Goal: Task Accomplishment & Management: Complete application form

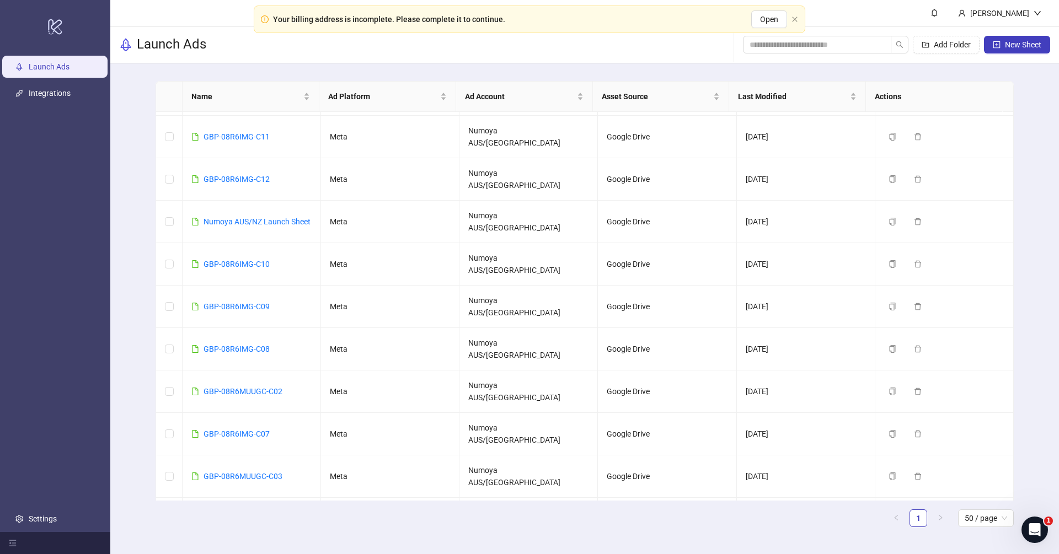
scroll to position [40, 0]
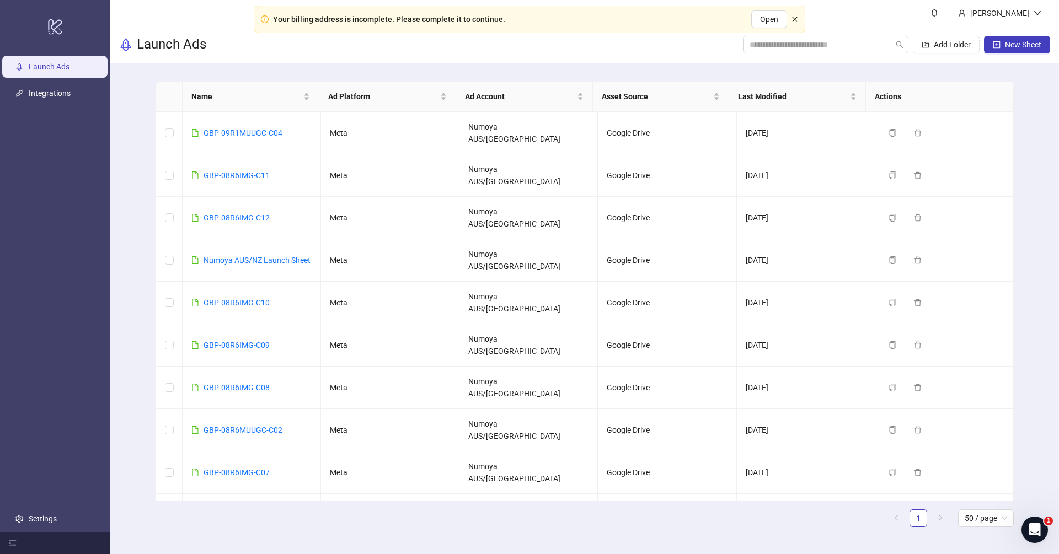
click at [794, 17] on icon "close" at bounding box center [794, 19] width 7 height 7
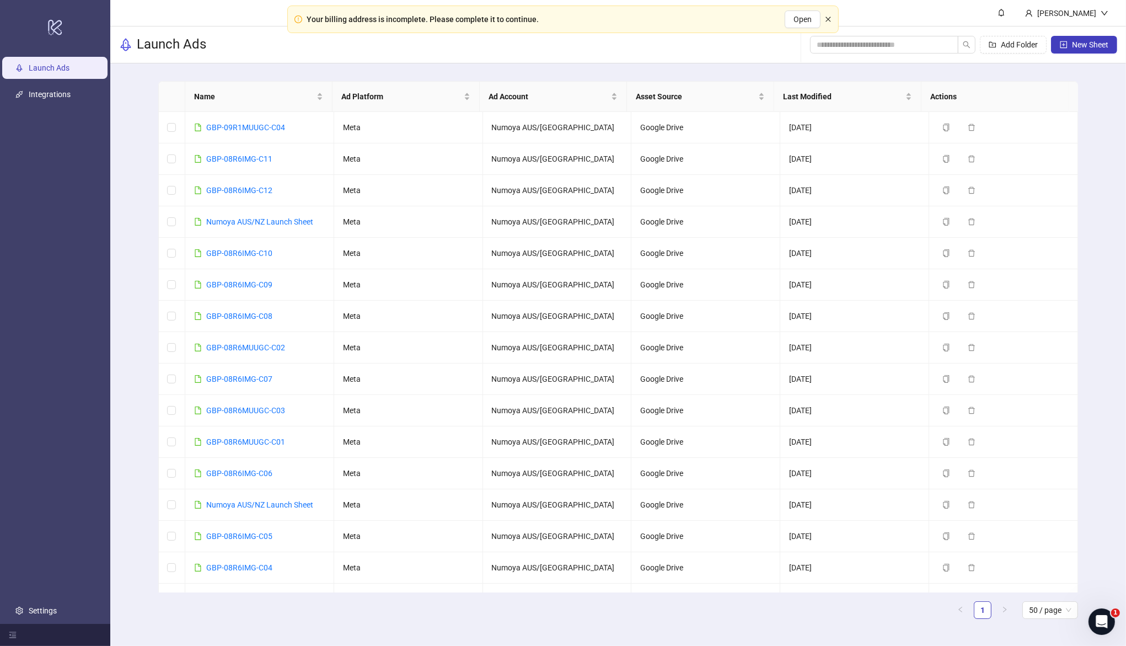
click at [826, 16] on icon "close" at bounding box center [828, 19] width 7 height 7
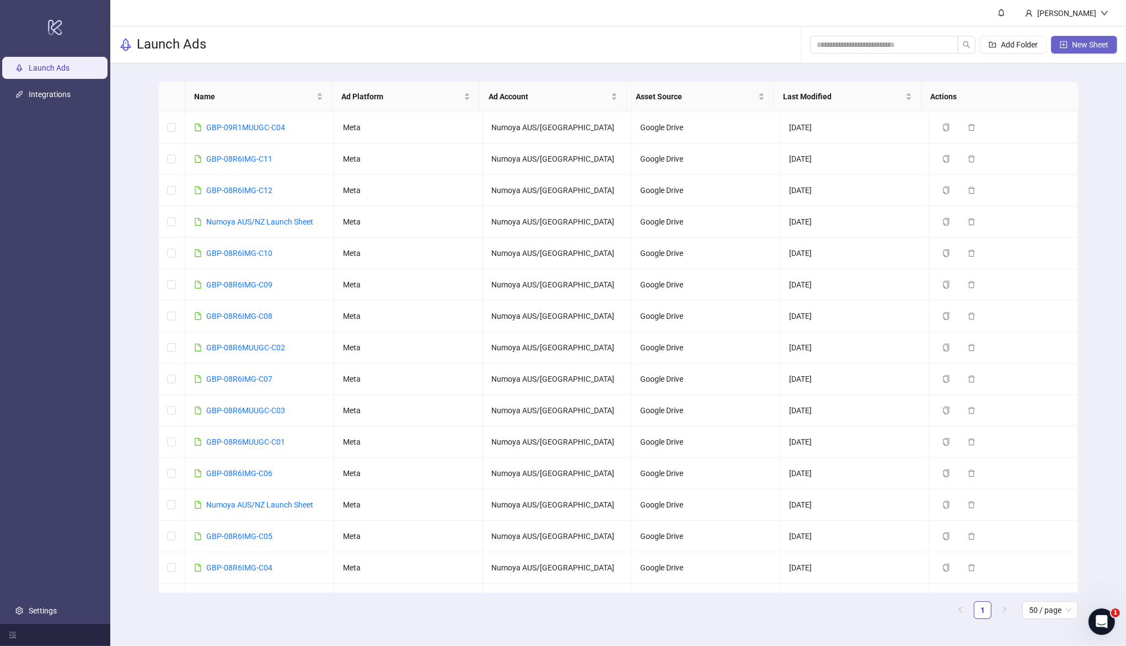
click at [1062, 45] on icon "plus-square" at bounding box center [1064, 45] width 8 height 8
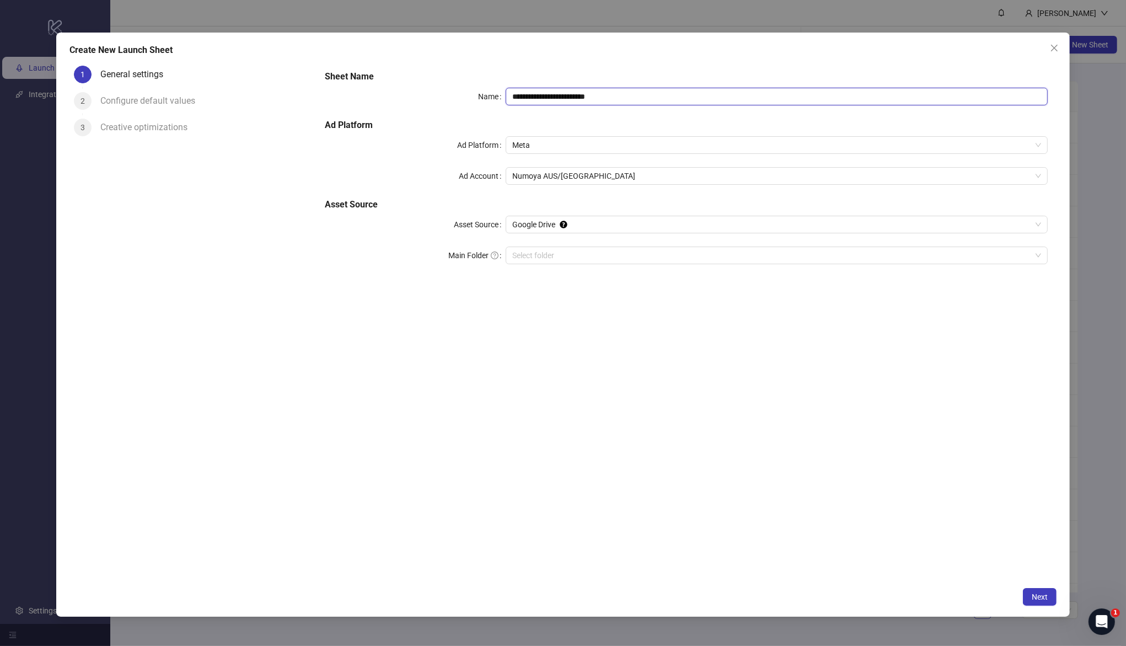
drag, startPoint x: 640, startPoint y: 92, endPoint x: 367, endPoint y: 83, distance: 273.1
click at [367, 83] on div "**********" at bounding box center [686, 174] width 731 height 216
paste input "text"
type input "**********"
click at [577, 254] on input "Main Folder" at bounding box center [771, 255] width 519 height 17
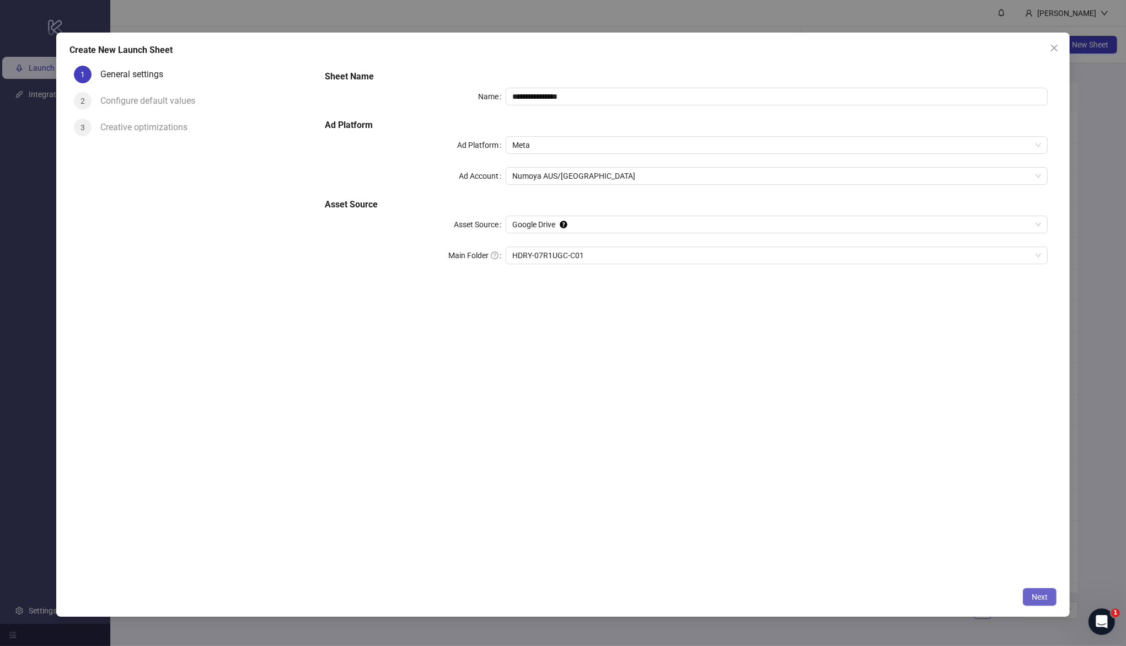
click at [585, 288] on div "**********" at bounding box center [687, 321] width 740 height 521
click at [1039, 595] on span "Next" at bounding box center [1040, 596] width 16 height 9
click at [1036, 596] on span "Next" at bounding box center [1040, 596] width 16 height 9
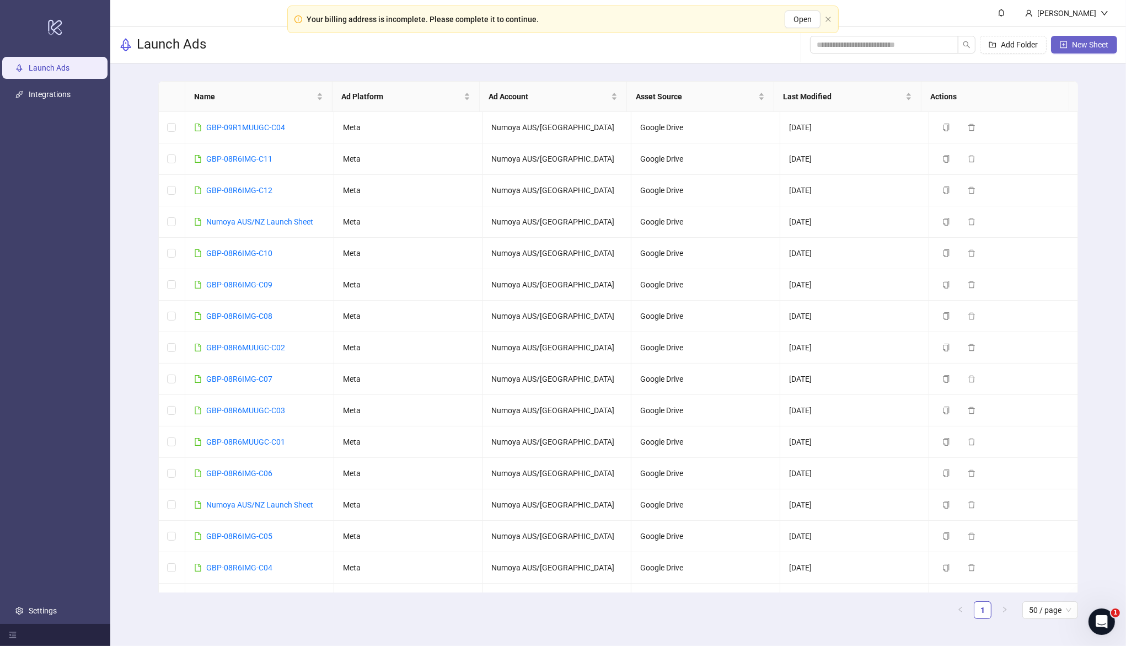
click at [1097, 47] on span "New Sheet" at bounding box center [1090, 44] width 36 height 9
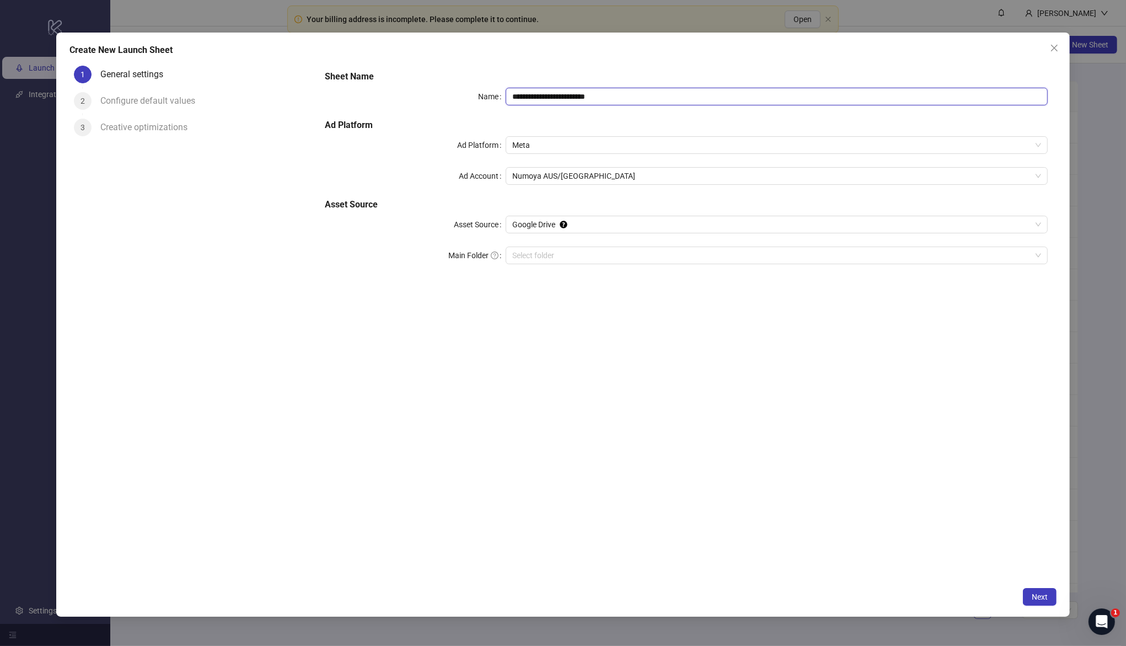
drag, startPoint x: 661, startPoint y: 93, endPoint x: 474, endPoint y: 120, distance: 188.3
click at [357, 77] on div "**********" at bounding box center [686, 174] width 731 height 216
paste input "text"
type input "**********"
click at [587, 254] on input "Main Folder" at bounding box center [771, 255] width 519 height 17
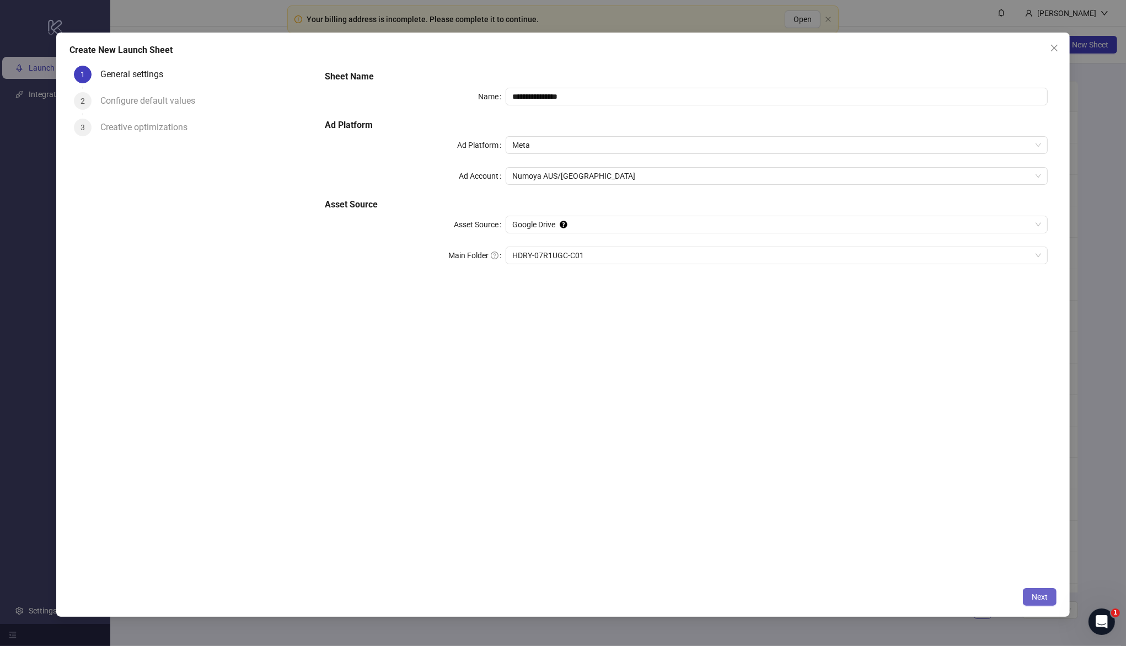
click at [1032, 597] on span "Next" at bounding box center [1040, 596] width 16 height 9
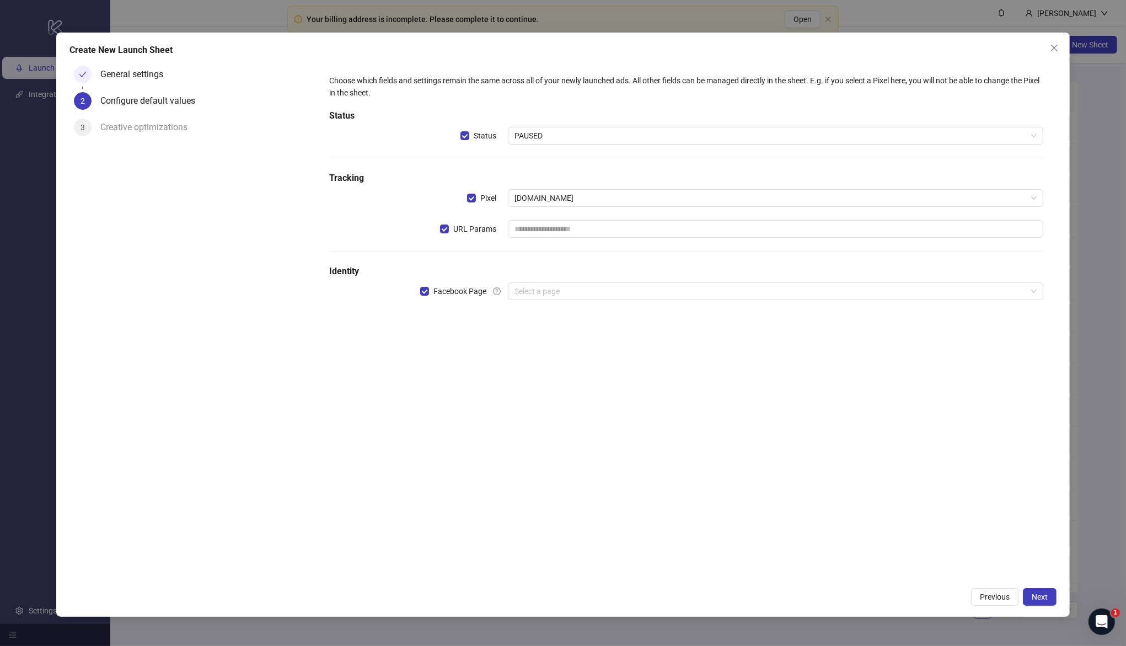
click at [446, 222] on label "URL Params" at bounding box center [474, 229] width 68 height 18
click at [536, 295] on input "search" at bounding box center [771, 291] width 512 height 17
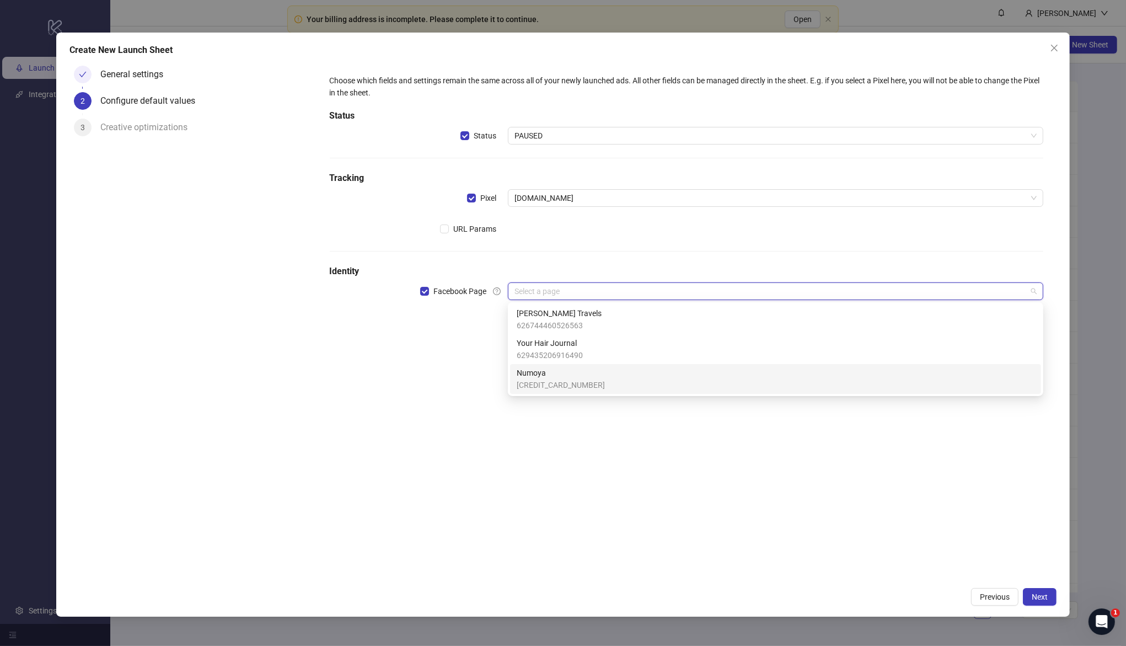
click at [570, 386] on span "[CREDIT_CARD_NUMBER]" at bounding box center [561, 385] width 88 height 12
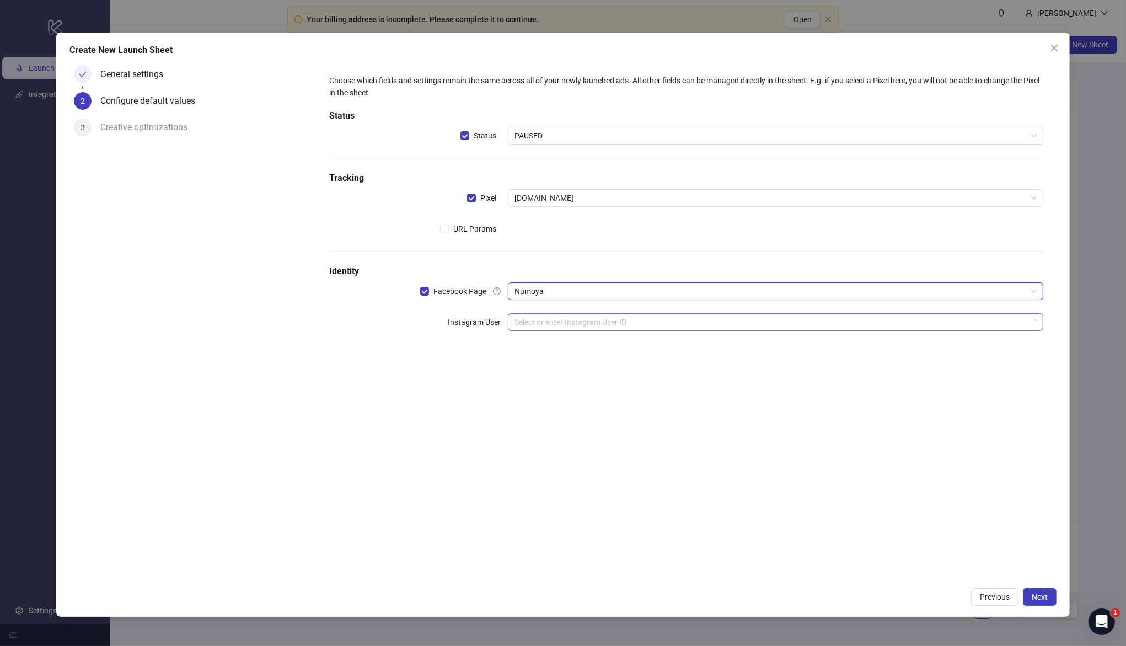
click at [542, 328] on input "search" at bounding box center [771, 322] width 512 height 17
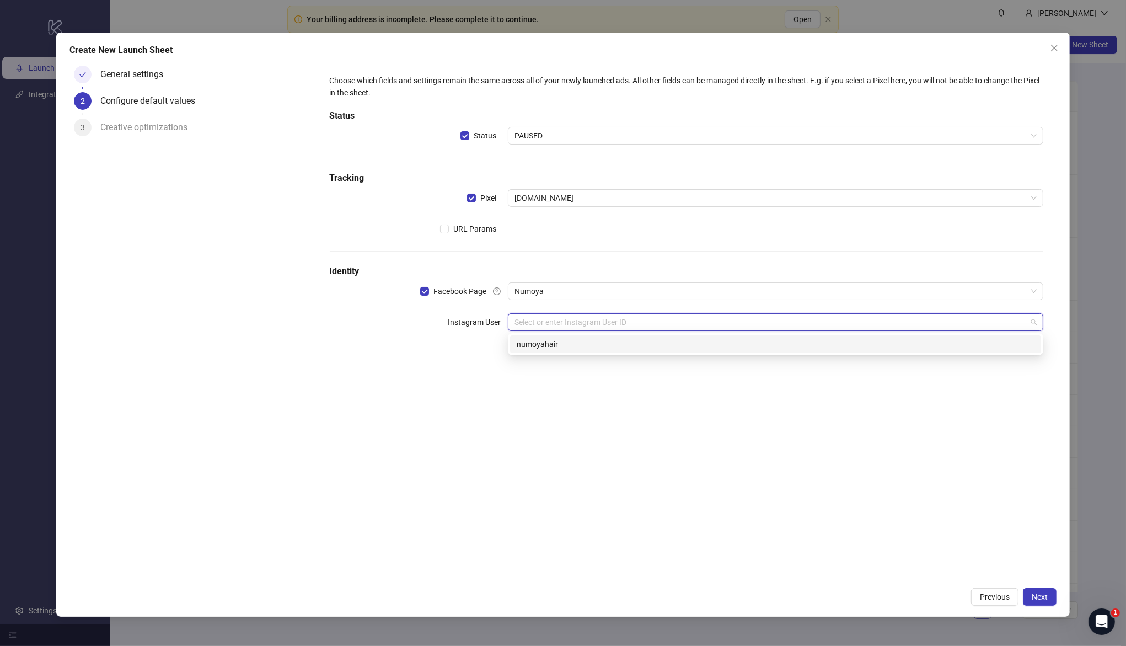
click at [575, 347] on div "numoyahair" at bounding box center [776, 344] width 518 height 12
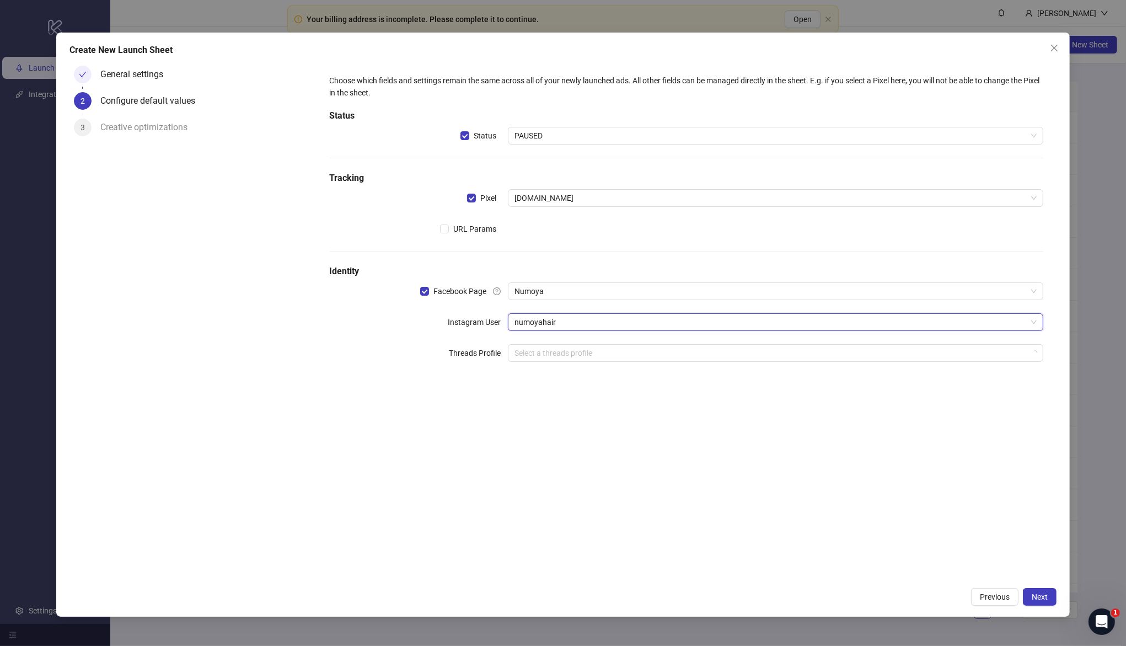
click at [566, 427] on div "Choose which fields and settings remain the same across all of your newly launc…" at bounding box center [687, 321] width 740 height 521
click at [1036, 596] on span "Next" at bounding box center [1040, 596] width 16 height 9
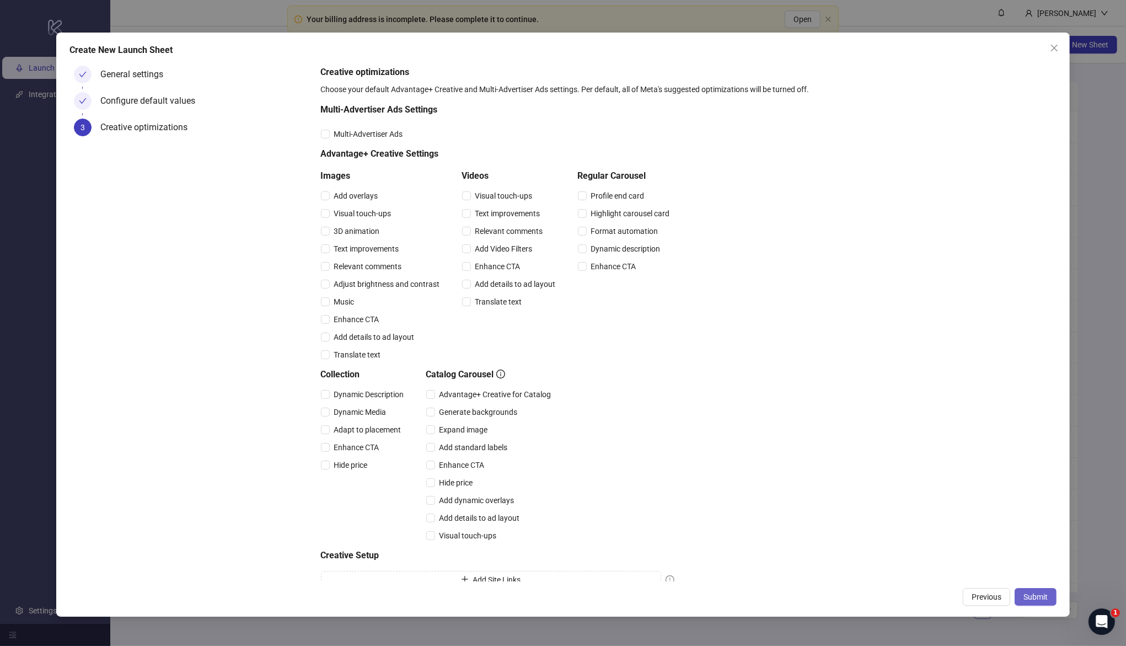
click at [1038, 598] on span "Submit" at bounding box center [1036, 596] width 24 height 9
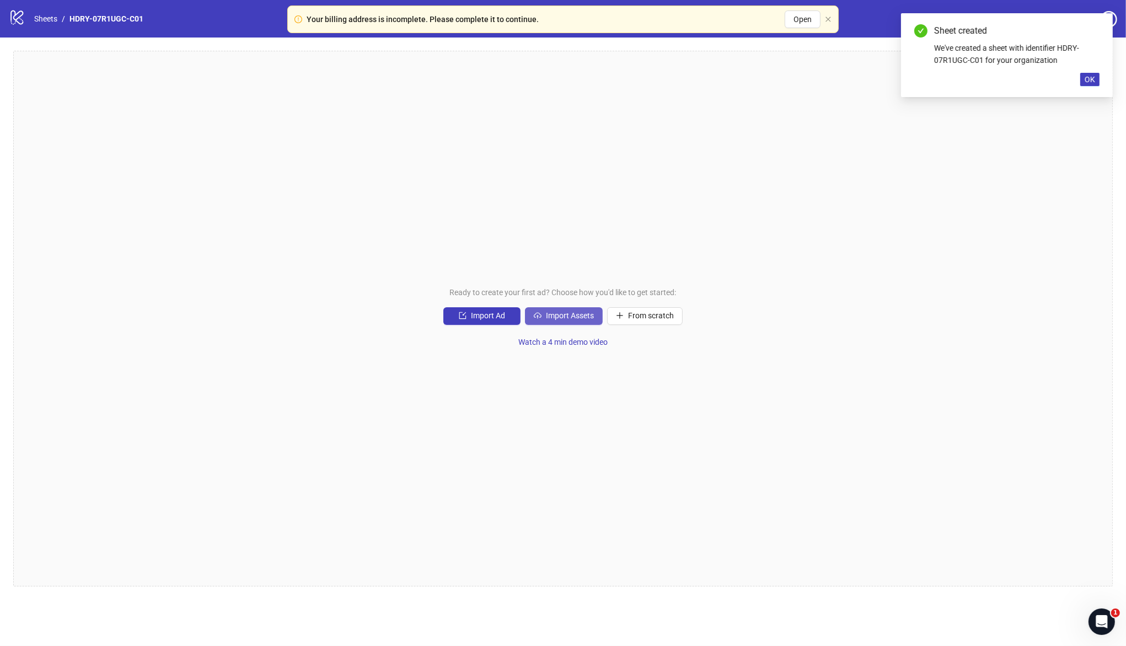
click at [571, 318] on span "Import Assets" at bounding box center [570, 315] width 48 height 9
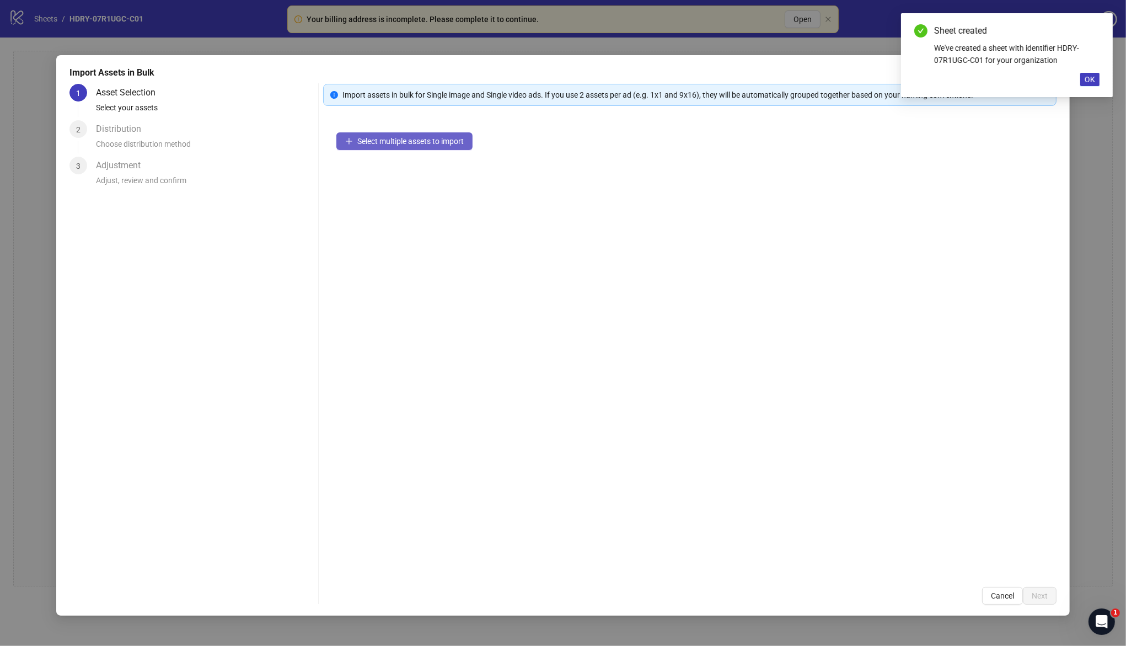
click at [434, 143] on span "Select multiple assets to import" at bounding box center [410, 141] width 106 height 9
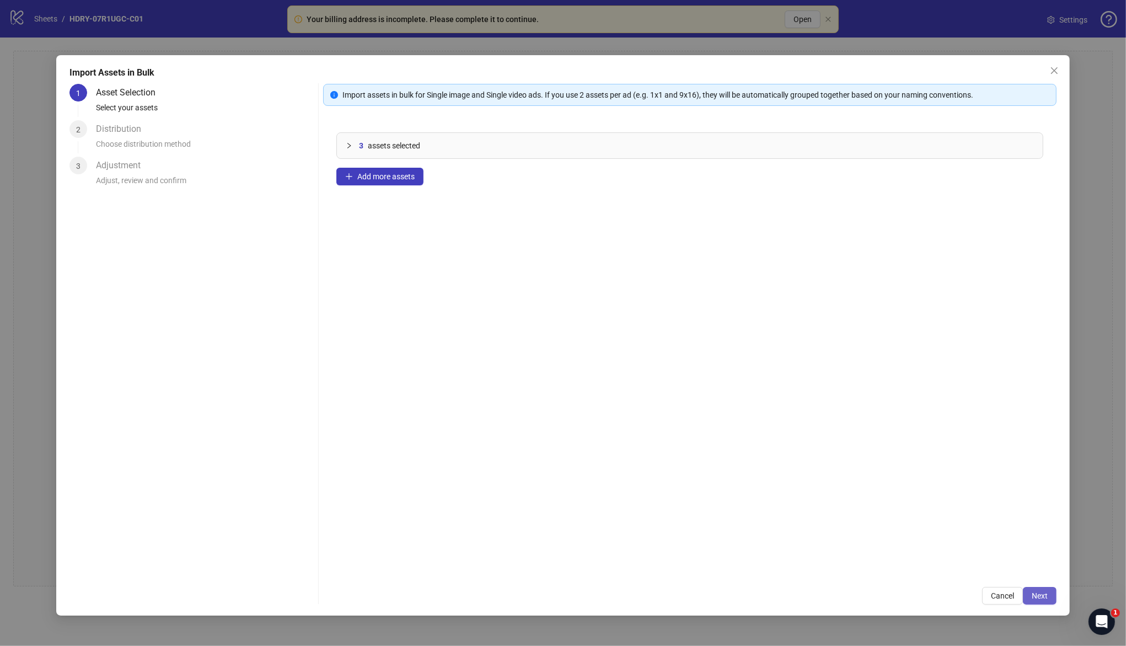
click at [1041, 596] on span "Next" at bounding box center [1040, 595] width 16 height 9
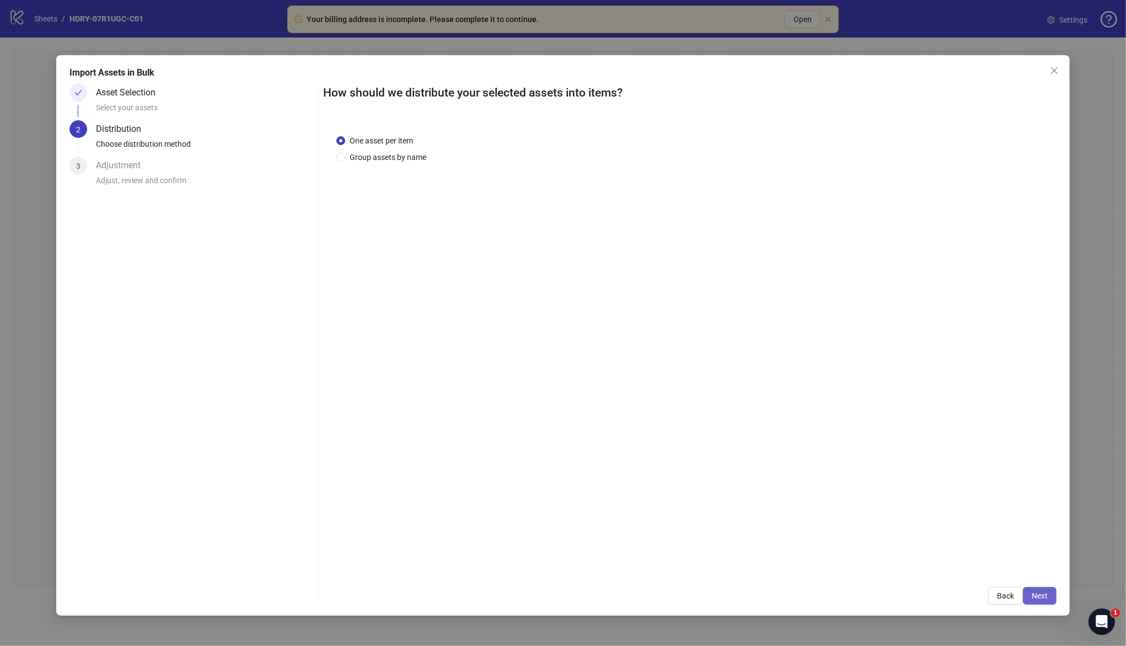
click at [1043, 598] on span "Next" at bounding box center [1040, 595] width 16 height 9
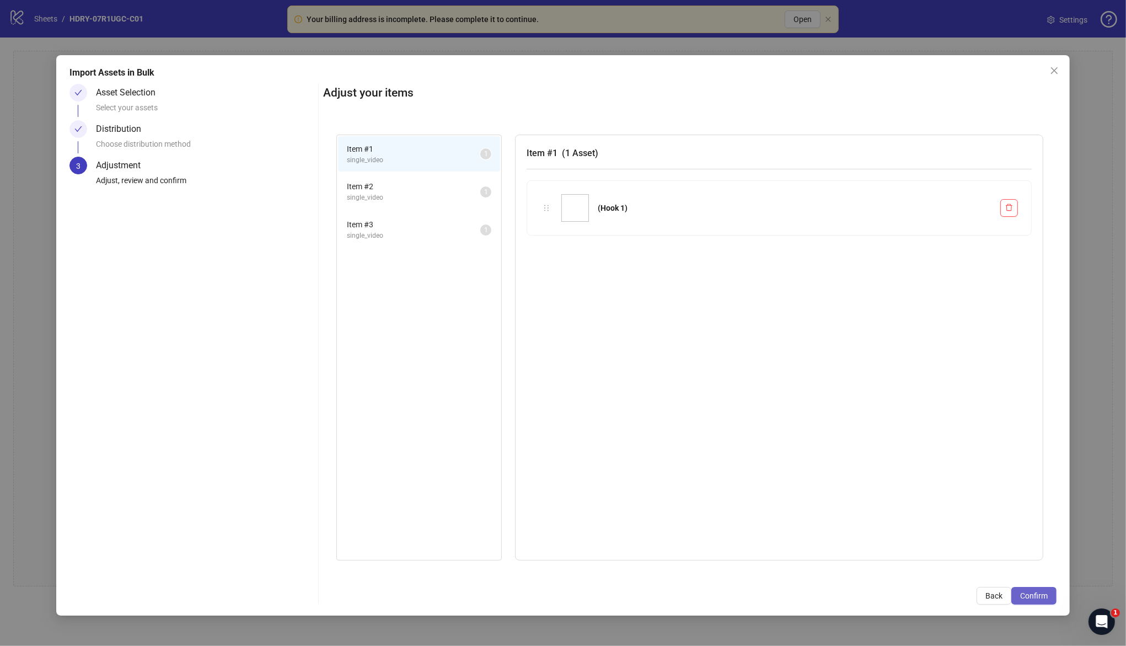
click at [1032, 595] on span "Confirm" at bounding box center [1034, 595] width 28 height 9
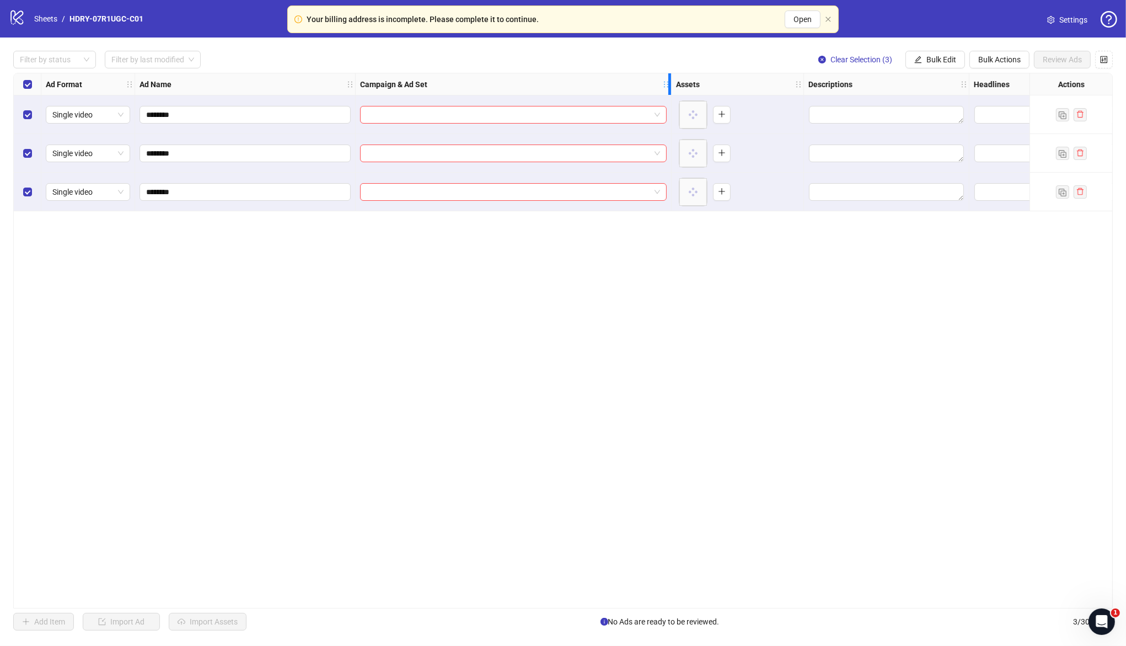
drag, startPoint x: 518, startPoint y: 82, endPoint x: 669, endPoint y: 85, distance: 150.6
click at [669, 85] on icon "holder" at bounding box center [666, 85] width 8 height 8
click at [476, 117] on input "search" at bounding box center [508, 114] width 283 height 17
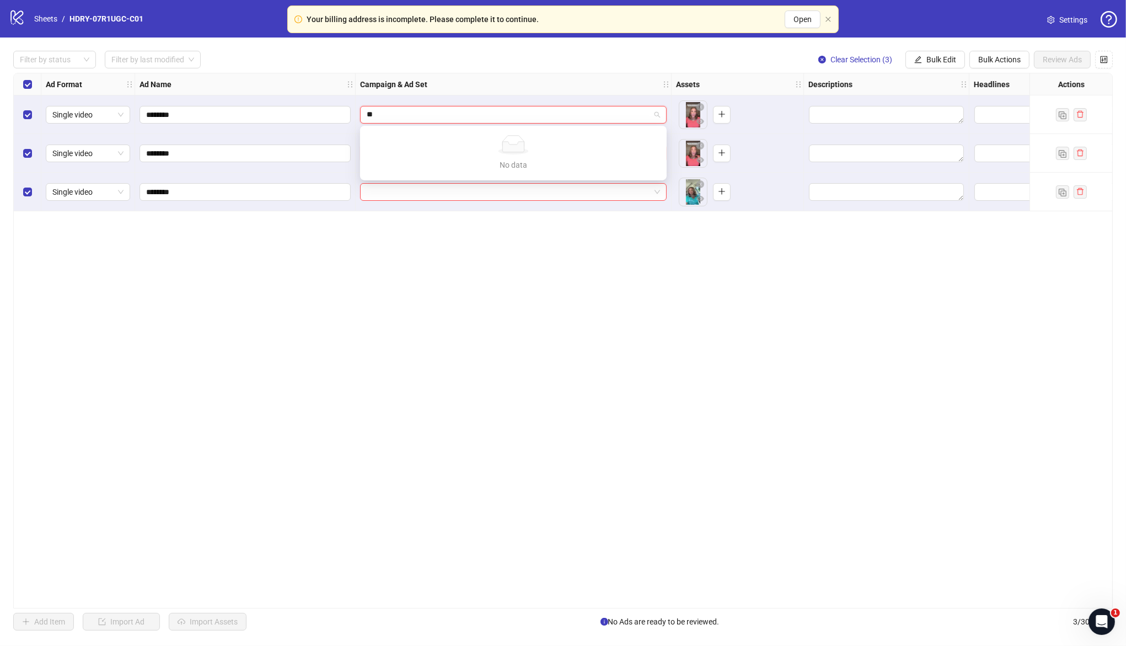
type input "*"
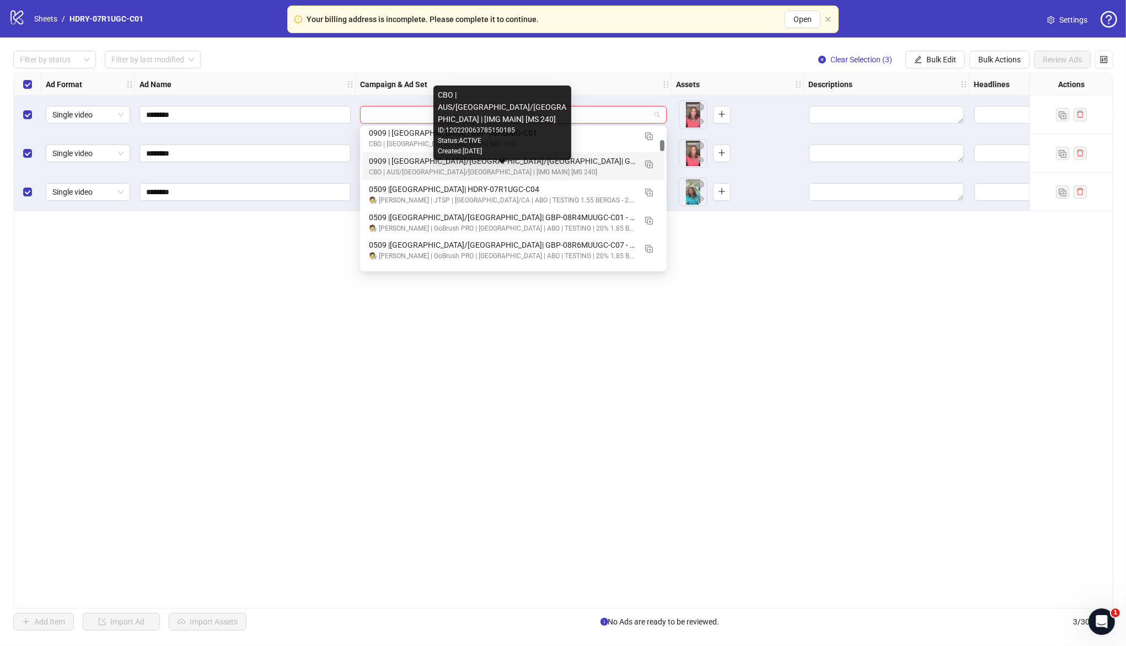
scroll to position [2067, 0]
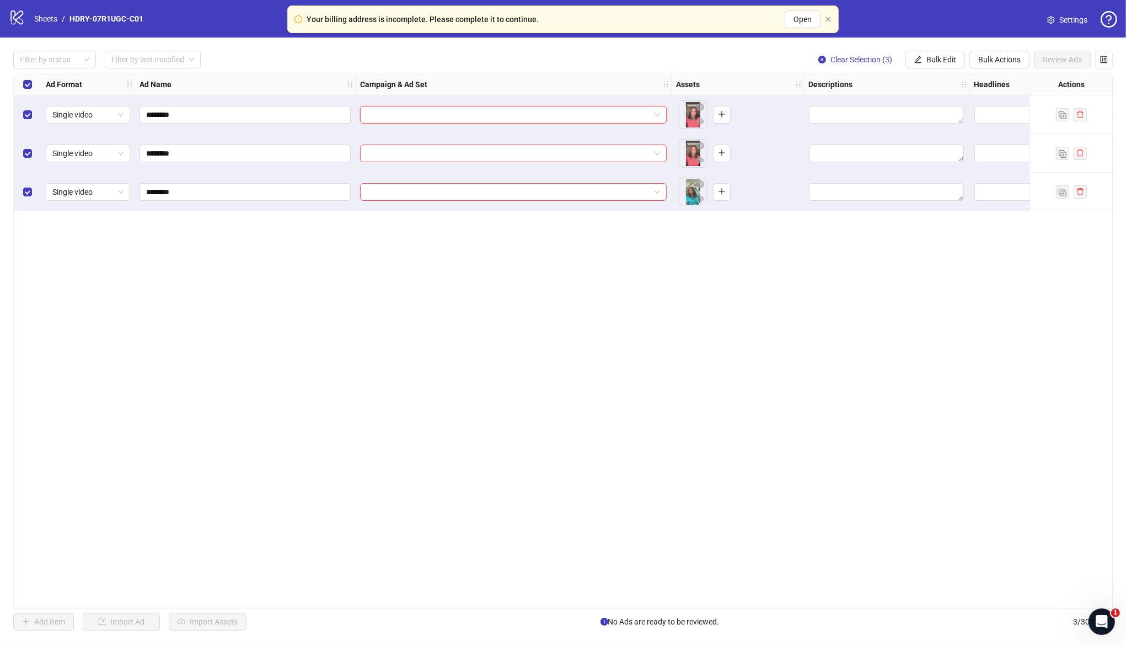
click at [441, 114] on input "search" at bounding box center [508, 114] width 283 height 17
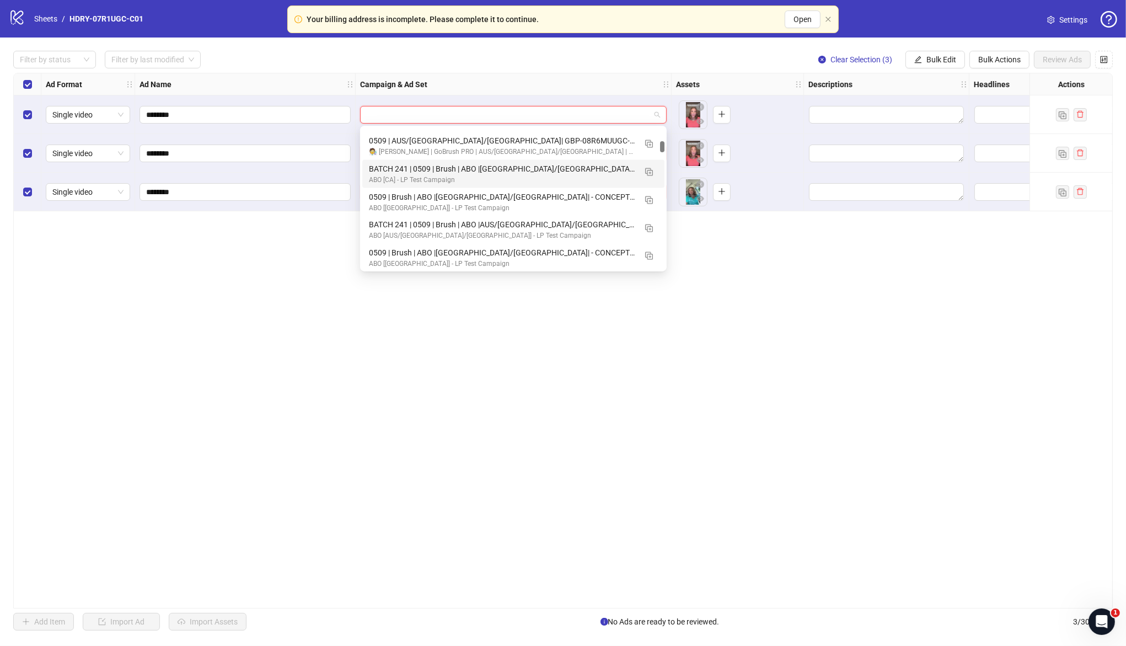
type input "*"
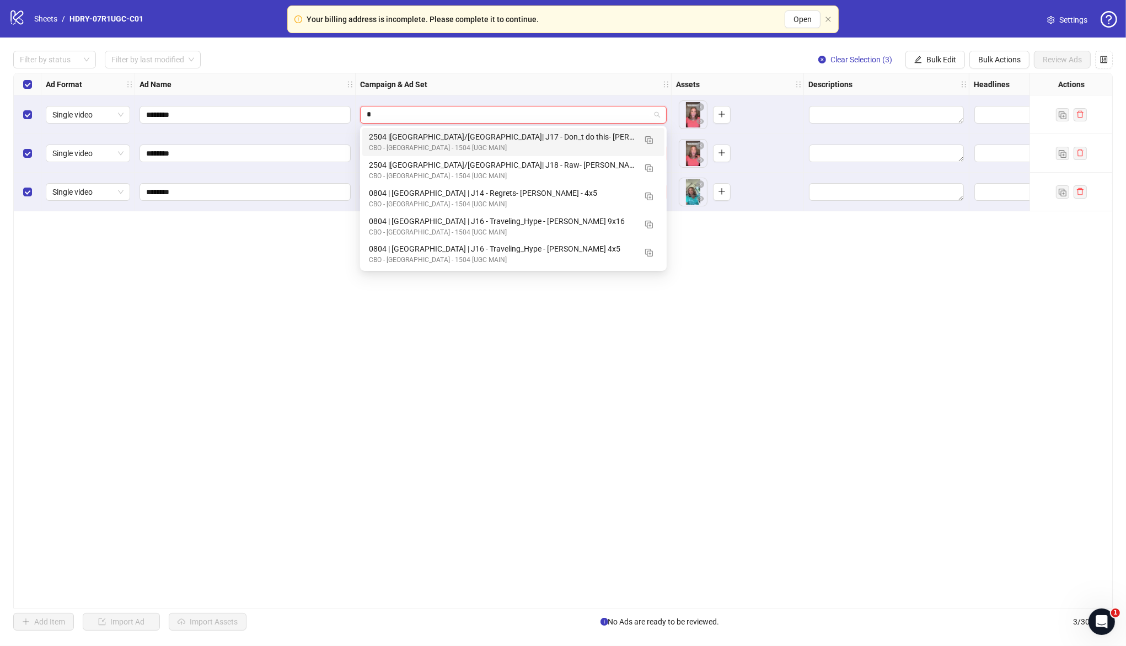
scroll to position [0, 0]
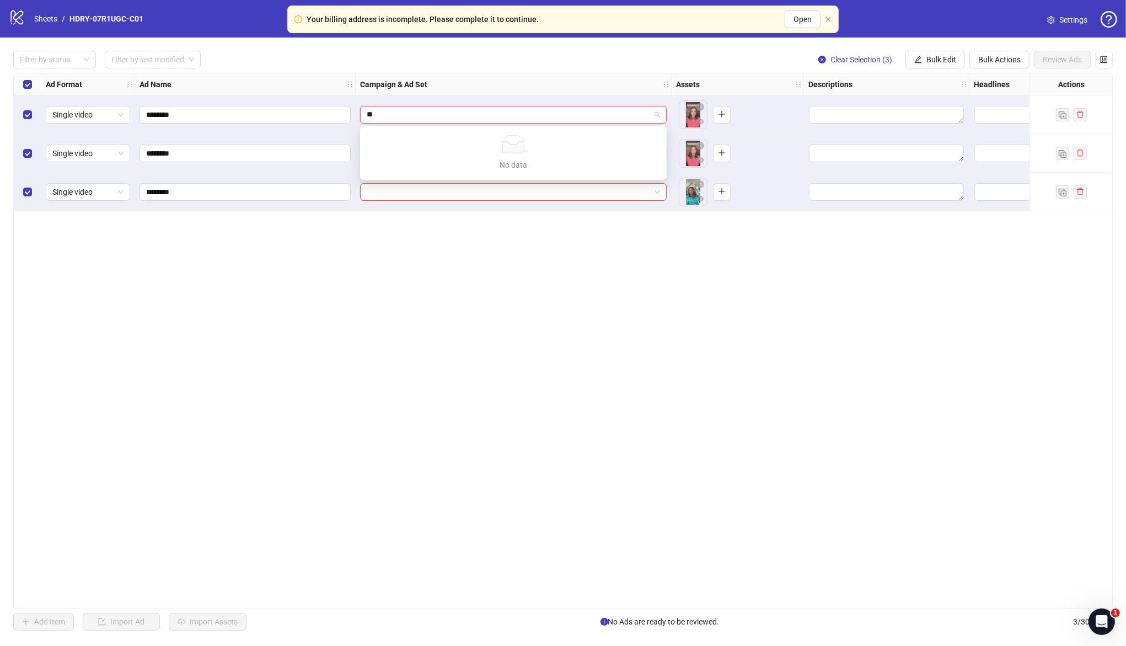
type input "*"
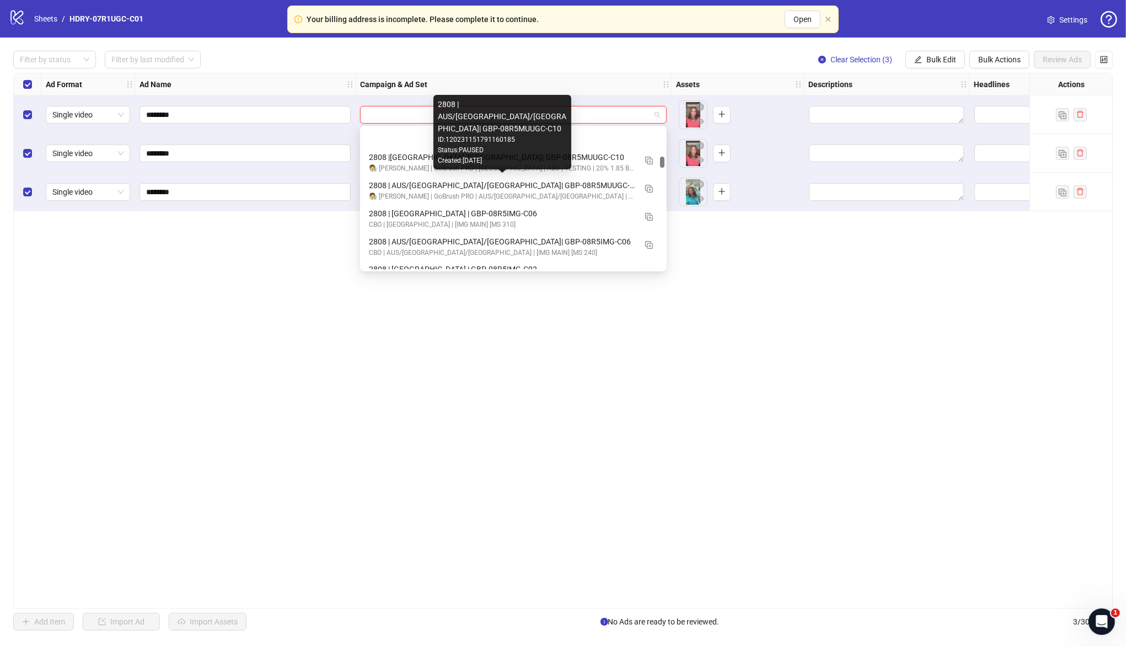
scroll to position [4839, 0]
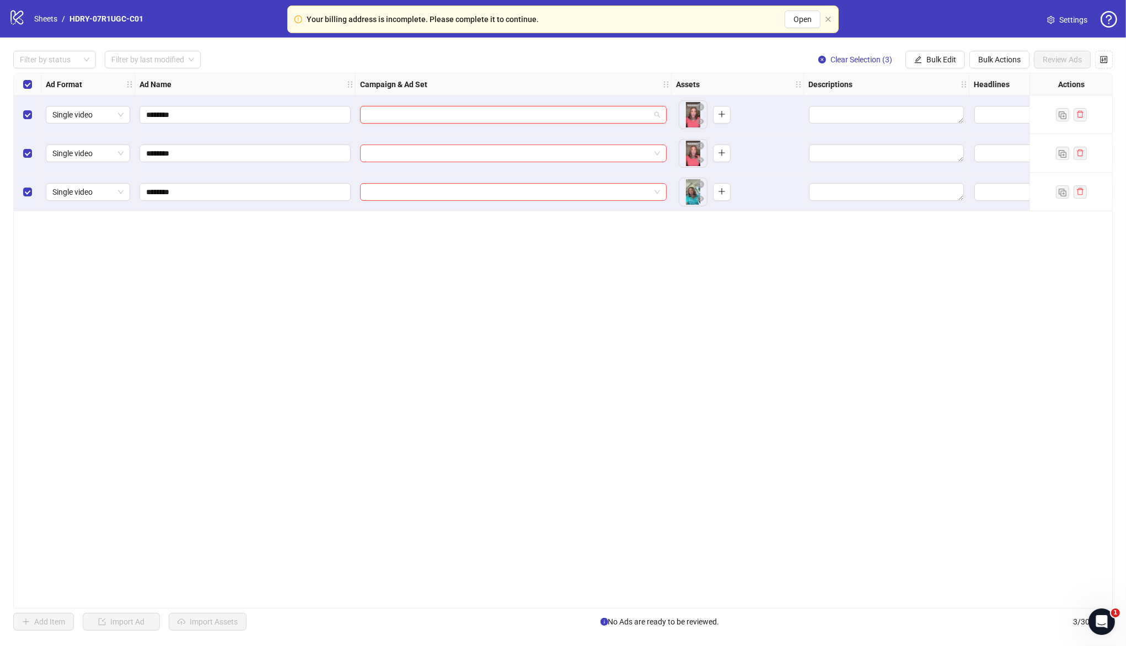
click at [581, 115] on input "search" at bounding box center [508, 114] width 283 height 17
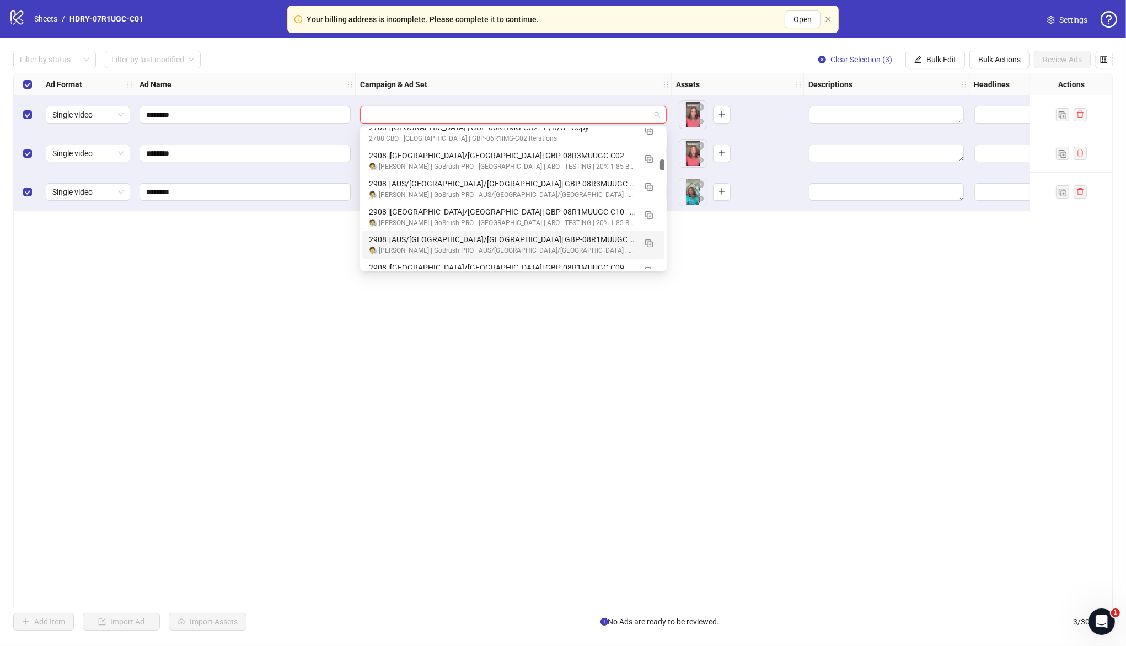
scroll to position [6041, 0]
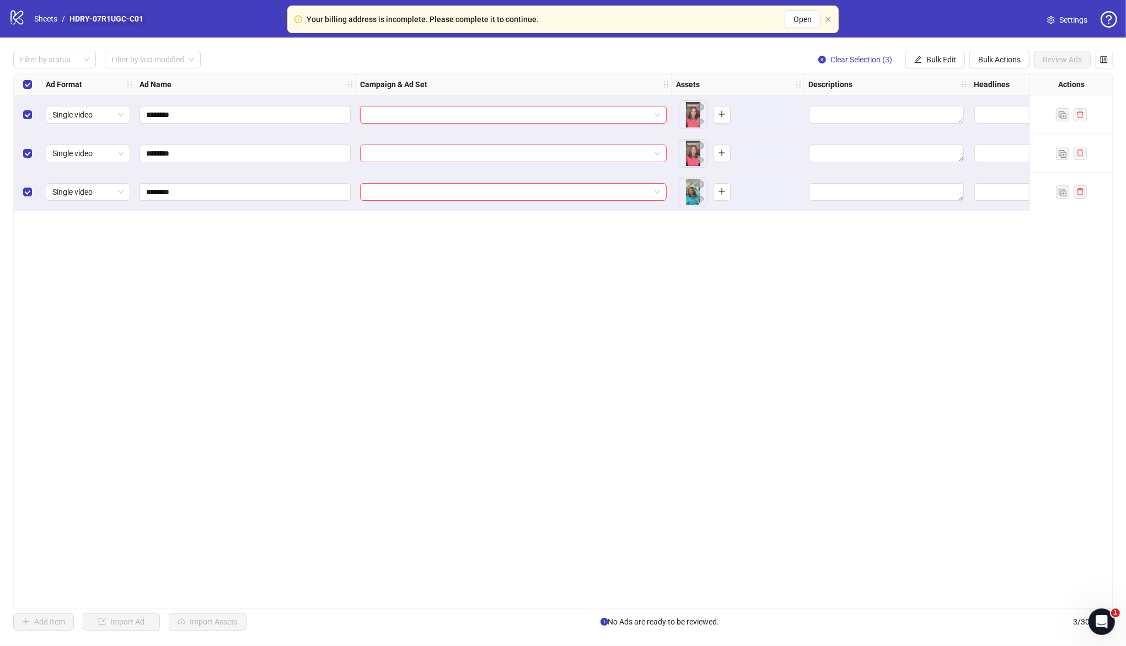
click at [91, 16] on link "HDRY-07R1UGC-C01" at bounding box center [106, 19] width 78 height 12
click at [170, 17] on div "logo/logo-mobile Sheets / HDRY-07R1UGC-C01 Settings" at bounding box center [563, 19] width 1109 height 20
click at [192, 20] on div "logo/logo-mobile Sheets / HDRY-07R1UGC-C01 Settings" at bounding box center [563, 19] width 1109 height 20
click at [829, 16] on icon "close" at bounding box center [828, 19] width 7 height 7
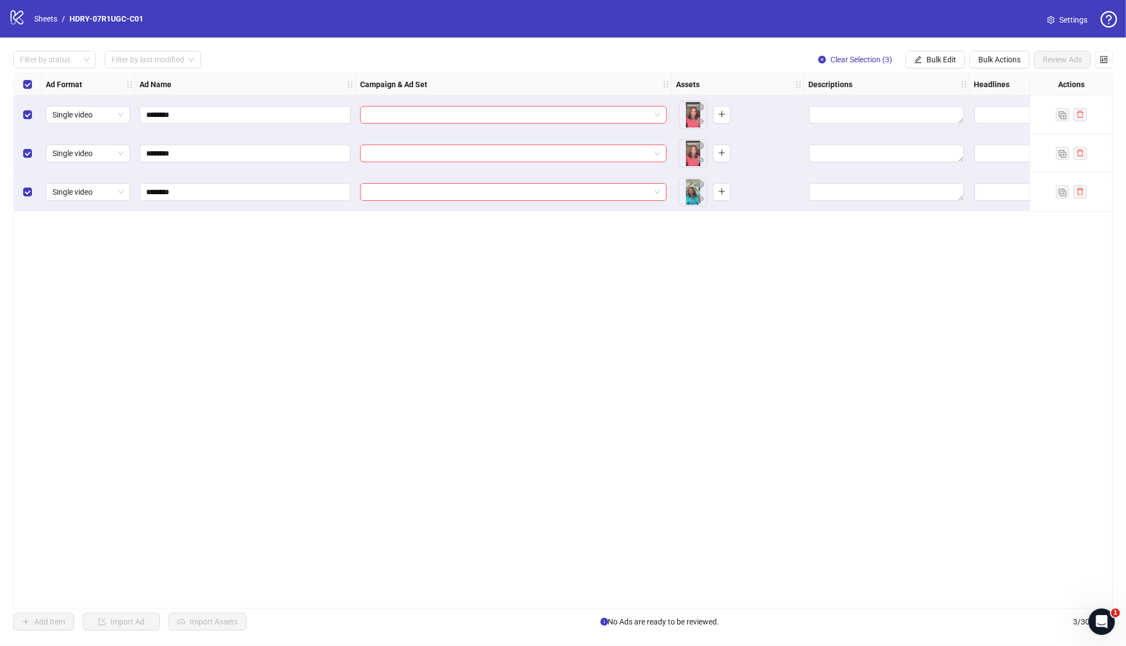
click at [108, 26] on div "logo/logo-mobile Sheets / HDRY-07R1UGC-C01" at bounding box center [78, 19] width 139 height 20
drag, startPoint x: 146, startPoint y: 17, endPoint x: 71, endPoint y: 20, distance: 75.1
click at [71, 20] on nav "Sheets / HDRY-07R1UGC-C01" at bounding box center [89, 19] width 118 height 12
copy link "HDRY-07R1UGC-C01"
click at [537, 114] on input "search" at bounding box center [508, 114] width 283 height 17
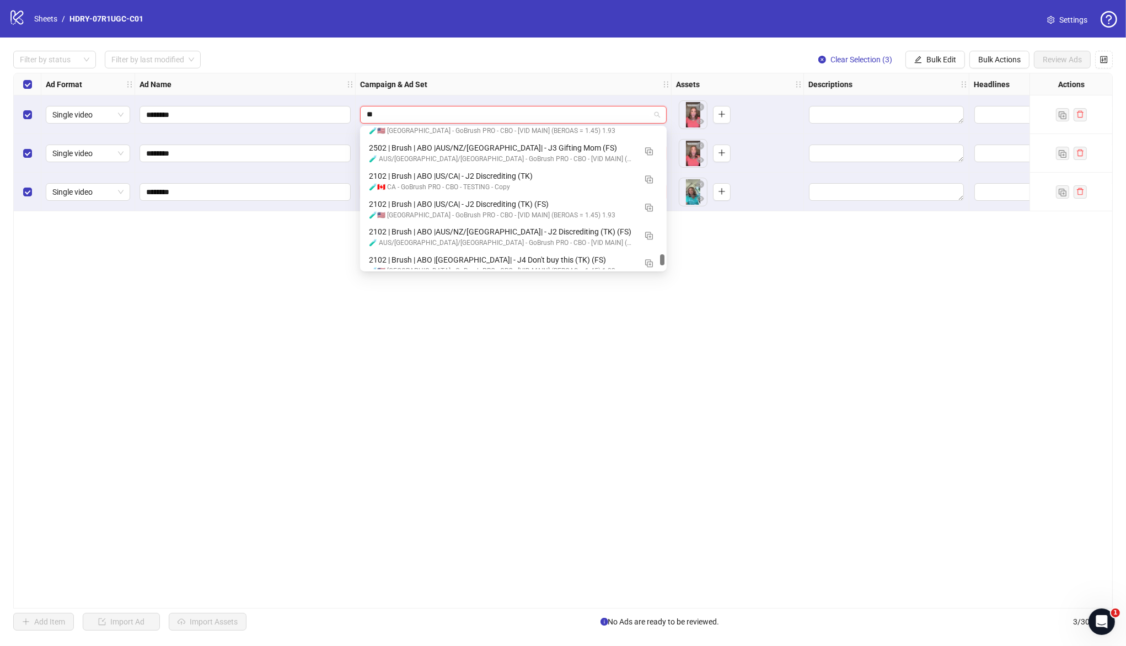
scroll to position [0, 0]
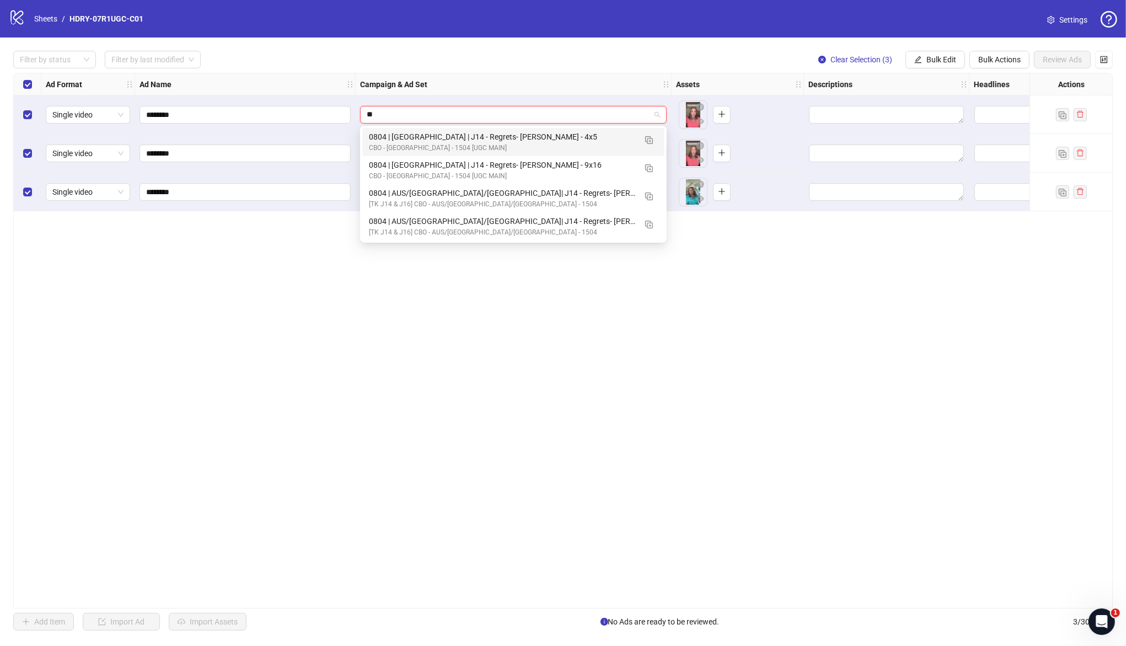
type input "*"
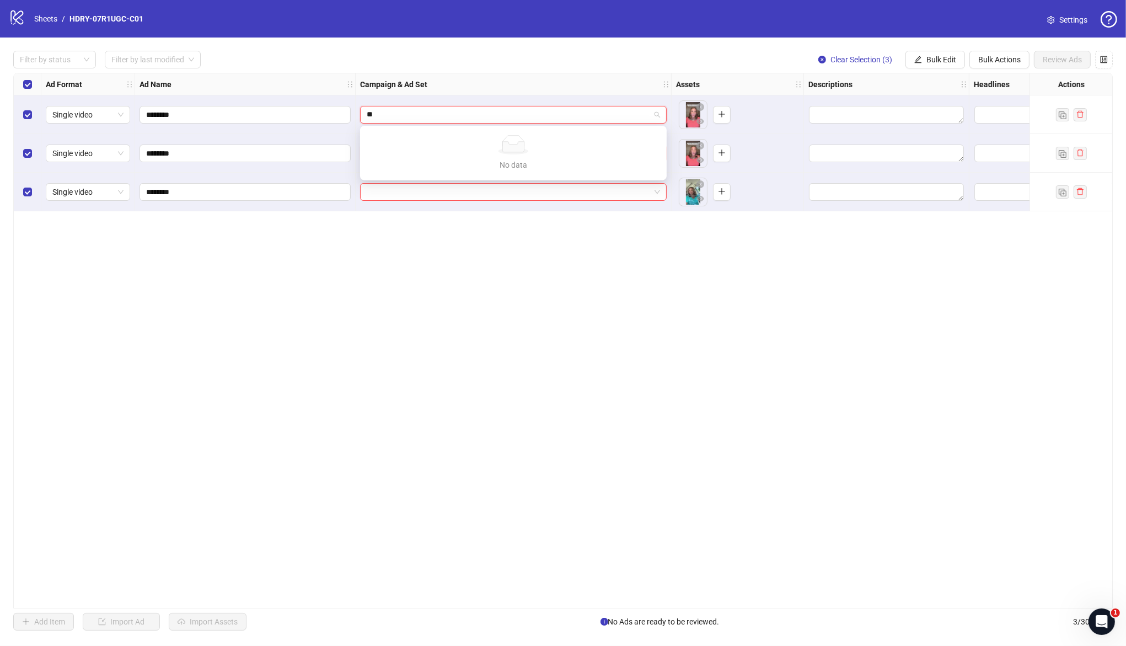
type input "*"
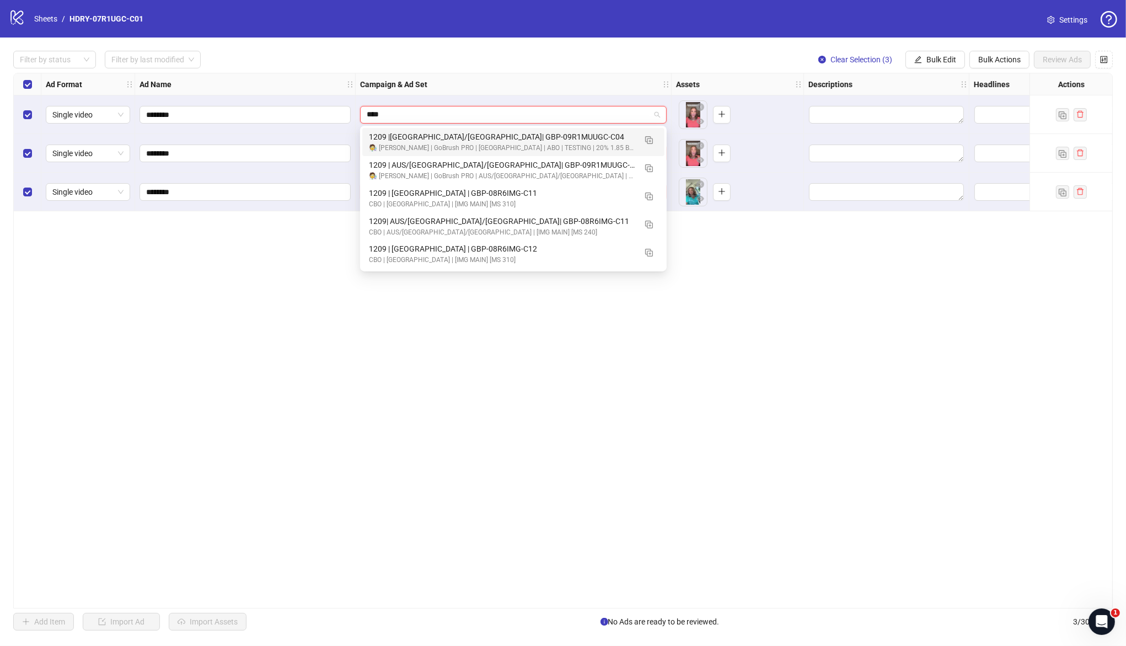
type input "****"
